Goal: Information Seeking & Learning: Learn about a topic

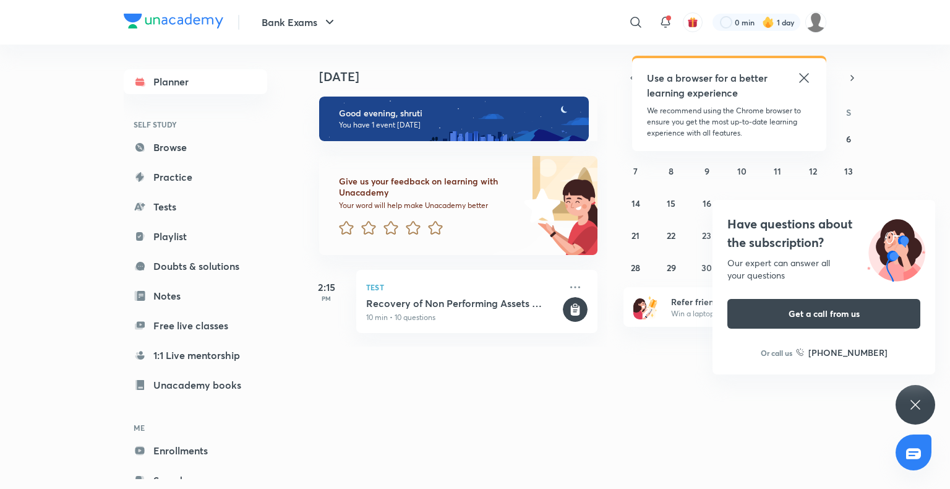
click at [915, 395] on div "Have questions about the subscription? Our expert can answer all your questions…" at bounding box center [916, 405] width 40 height 40
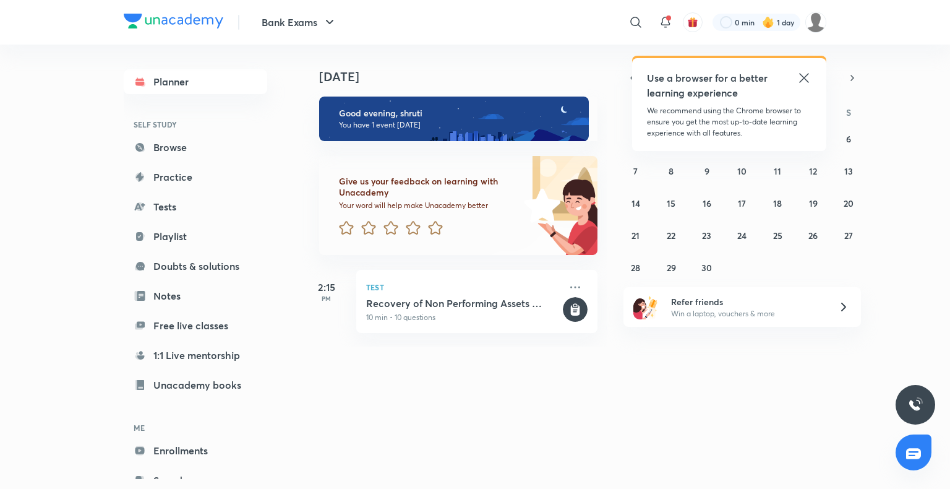
click at [801, 79] on icon at bounding box center [804, 78] width 15 height 15
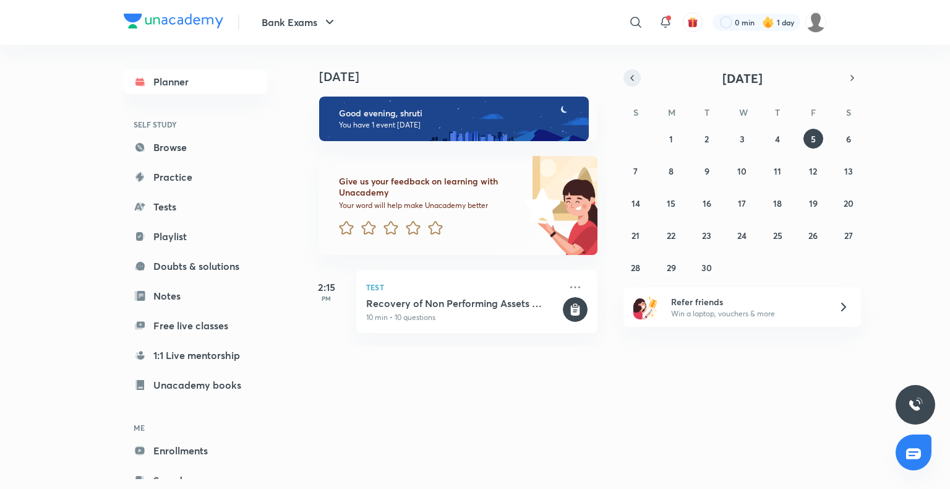
click at [629, 81] on icon "button" at bounding box center [632, 77] width 10 height 11
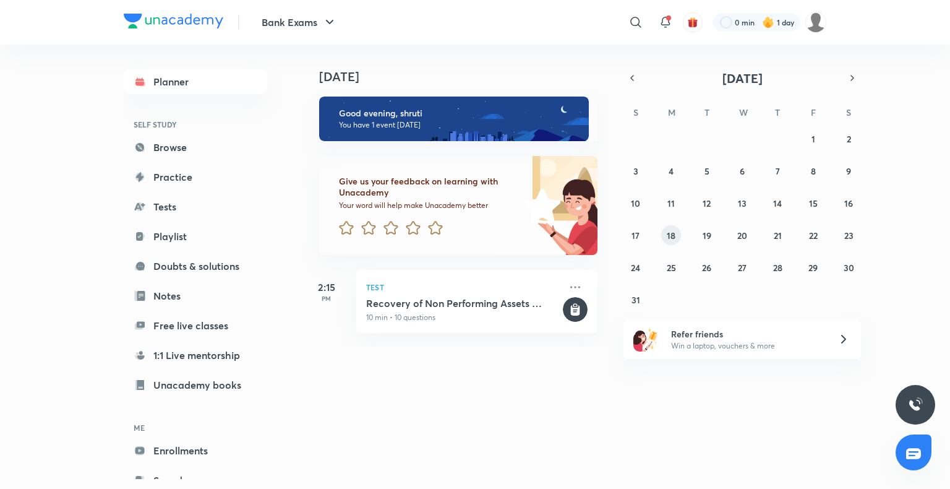
click at [671, 234] on abbr "18" at bounding box center [671, 236] width 9 height 12
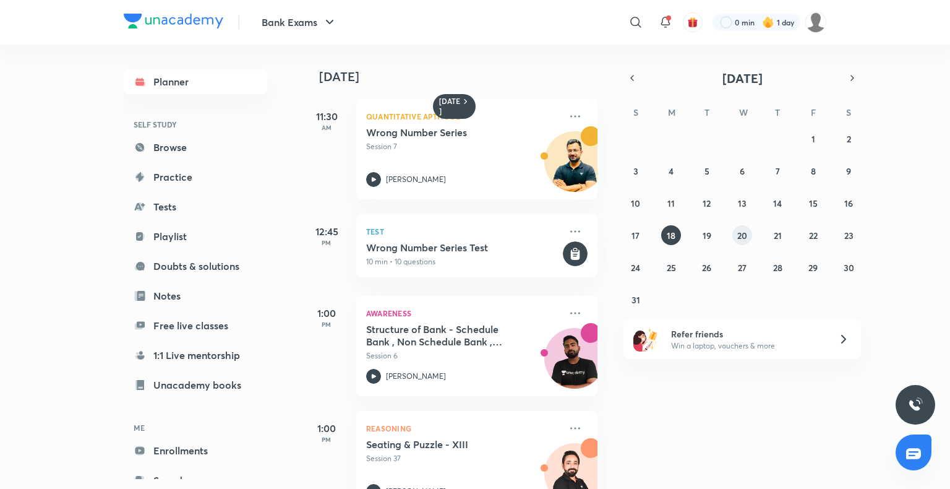
click at [739, 234] on abbr "20" at bounding box center [743, 236] width 10 height 12
click at [777, 239] on abbr "21" at bounding box center [778, 236] width 8 height 12
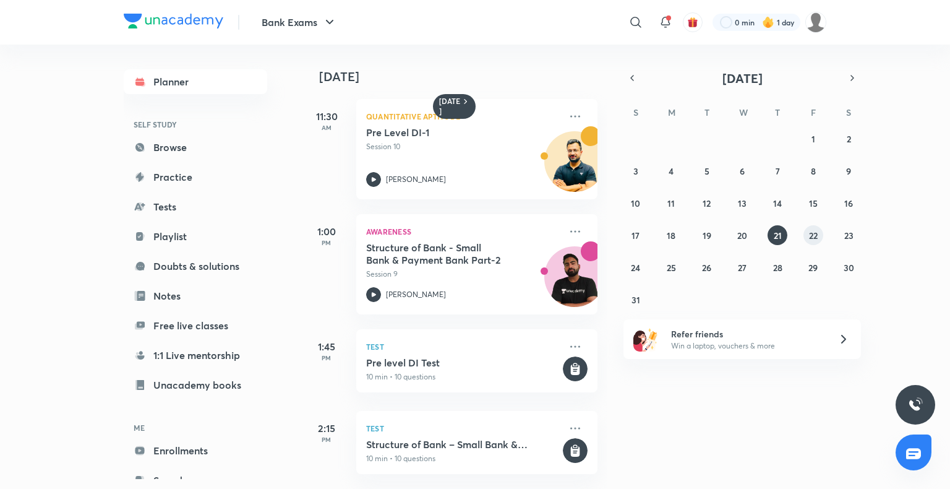
click at [810, 235] on abbr "22" at bounding box center [813, 236] width 9 height 12
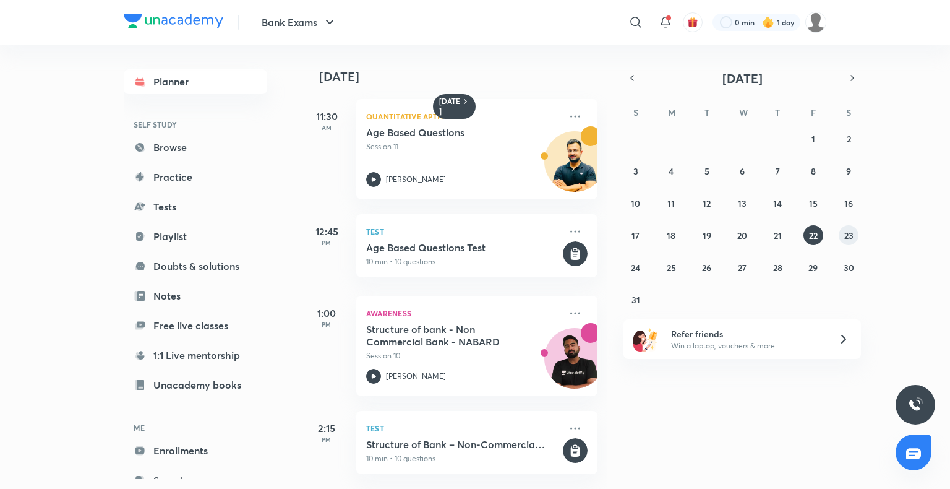
click at [850, 231] on abbr "23" at bounding box center [849, 236] width 9 height 12
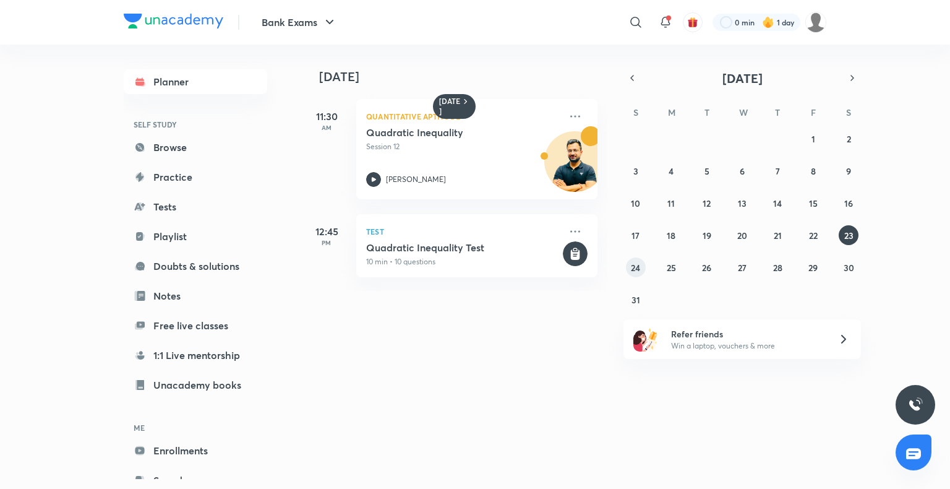
click at [635, 268] on abbr "24" at bounding box center [635, 268] width 9 height 12
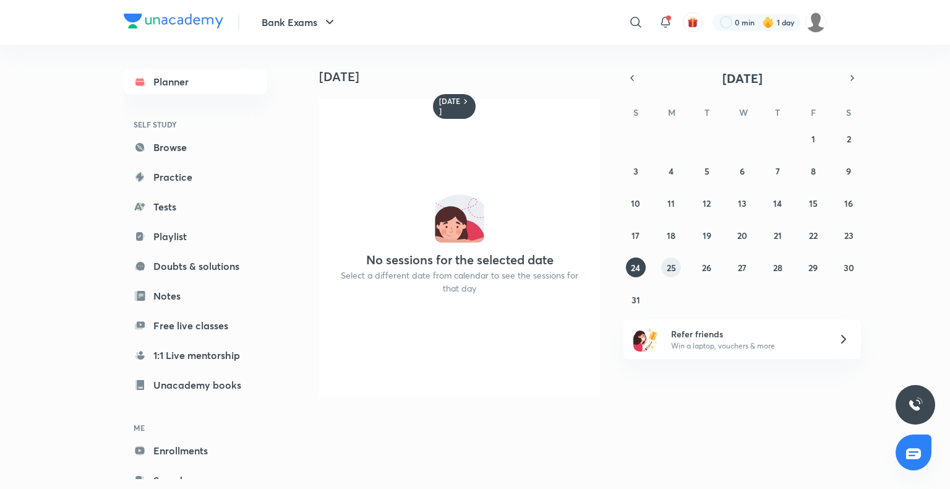
click at [670, 259] on button "25" at bounding box center [671, 267] width 20 height 20
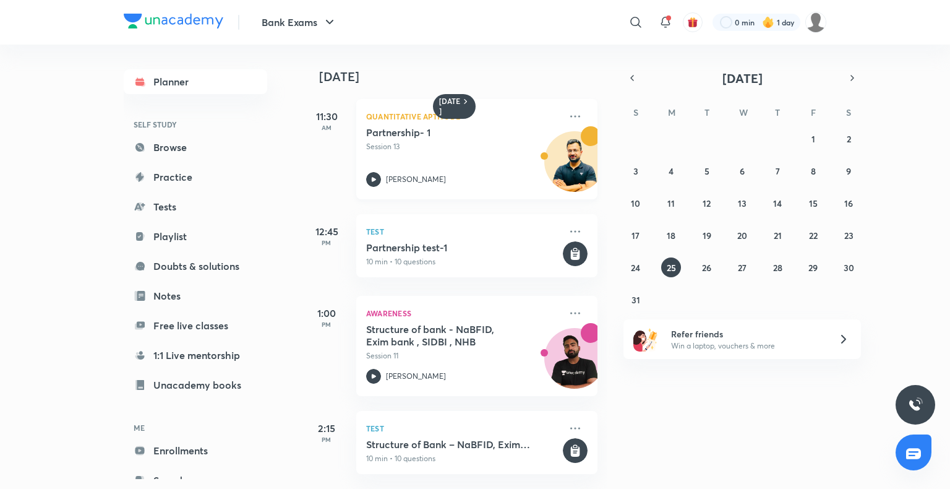
click at [465, 170] on div "Partnership- 1 Session 13 [PERSON_NAME]" at bounding box center [463, 156] width 194 height 61
